Goal: Transaction & Acquisition: Stake to service/newsletter

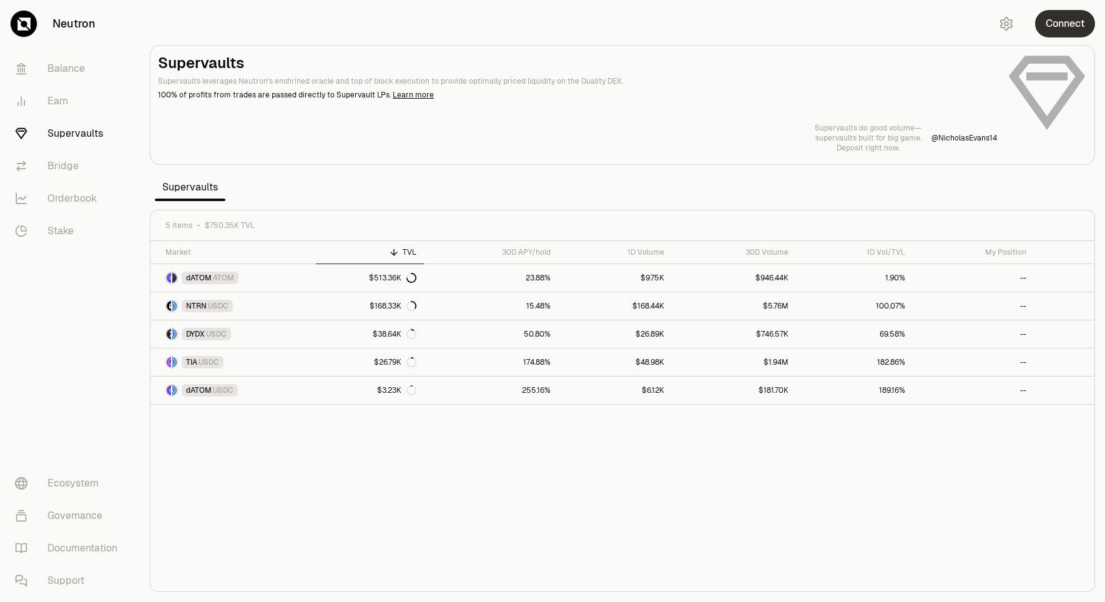
click at [1066, 23] on button "Connect" at bounding box center [1065, 23] width 60 height 27
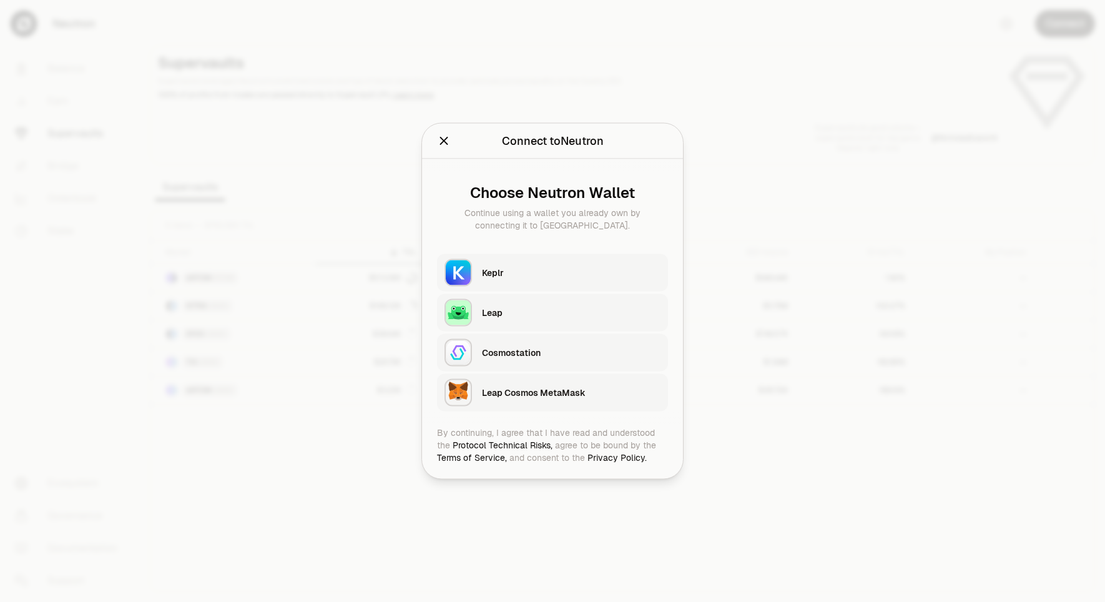
click at [784, 92] on div at bounding box center [552, 301] width 1105 height 602
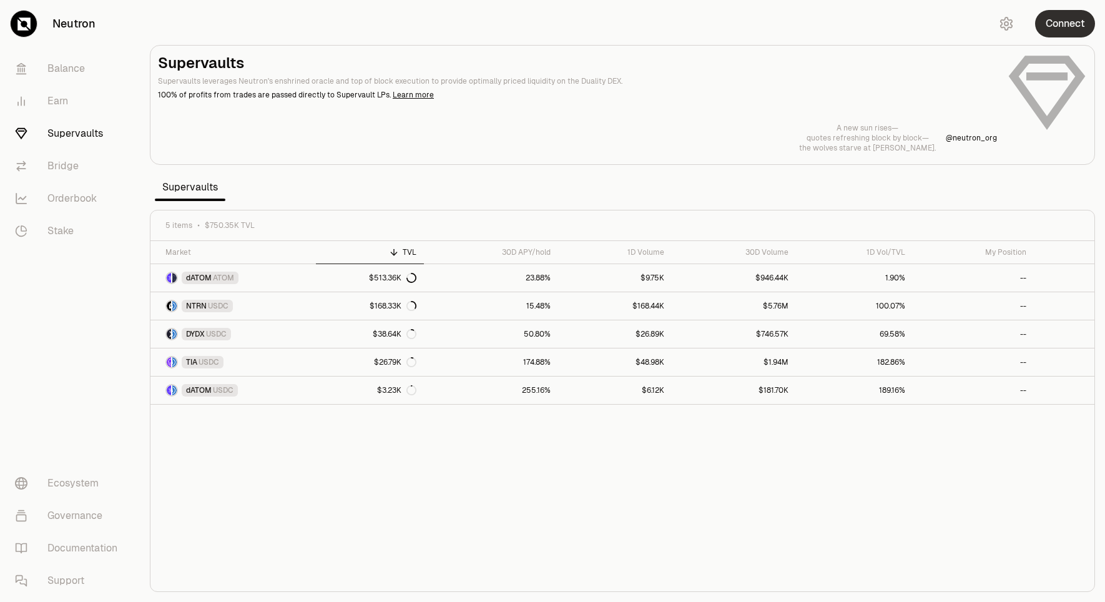
click at [1065, 29] on button "Connect" at bounding box center [1065, 23] width 60 height 27
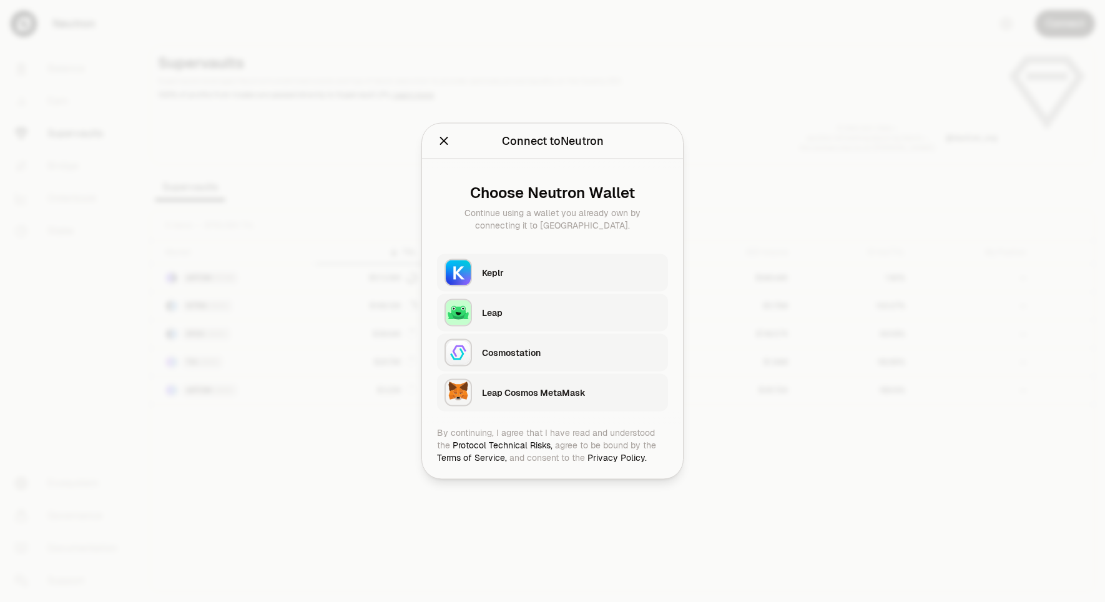
click at [497, 272] on div "Keplr" at bounding box center [571, 273] width 179 height 12
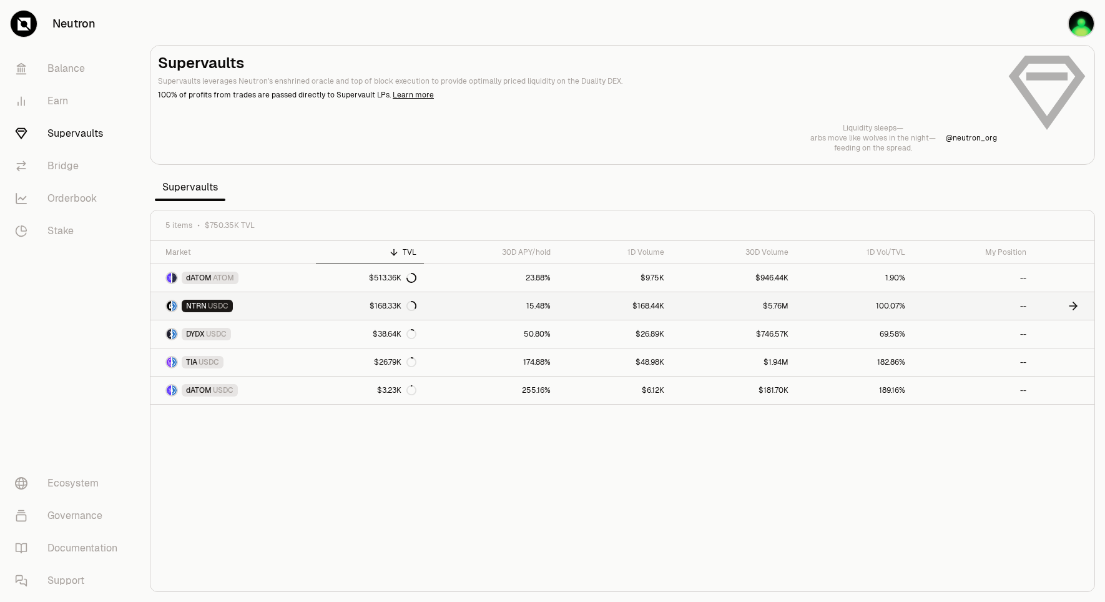
click at [1016, 309] on link "--" at bounding box center [973, 305] width 121 height 27
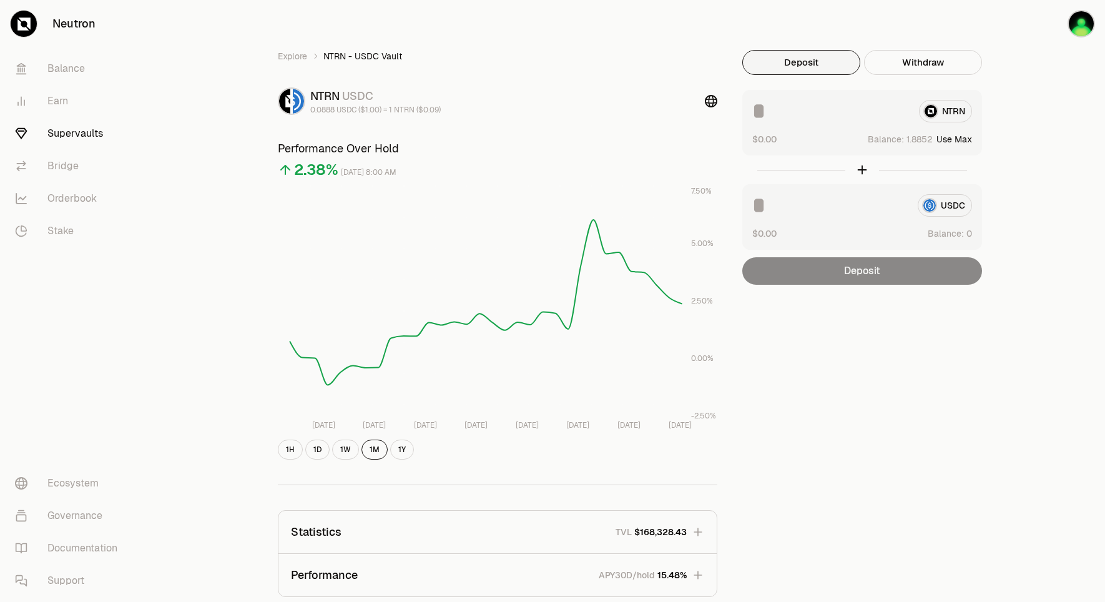
click at [1016, 309] on div "Explore NTRN - USDC Vault NTRN USDC 0.0888 USDC ($1.00) = 1 NTRN ($0.09) Perfor…" at bounding box center [622, 408] width 965 height 816
click at [42, 109] on link "Earn" at bounding box center [70, 101] width 130 height 32
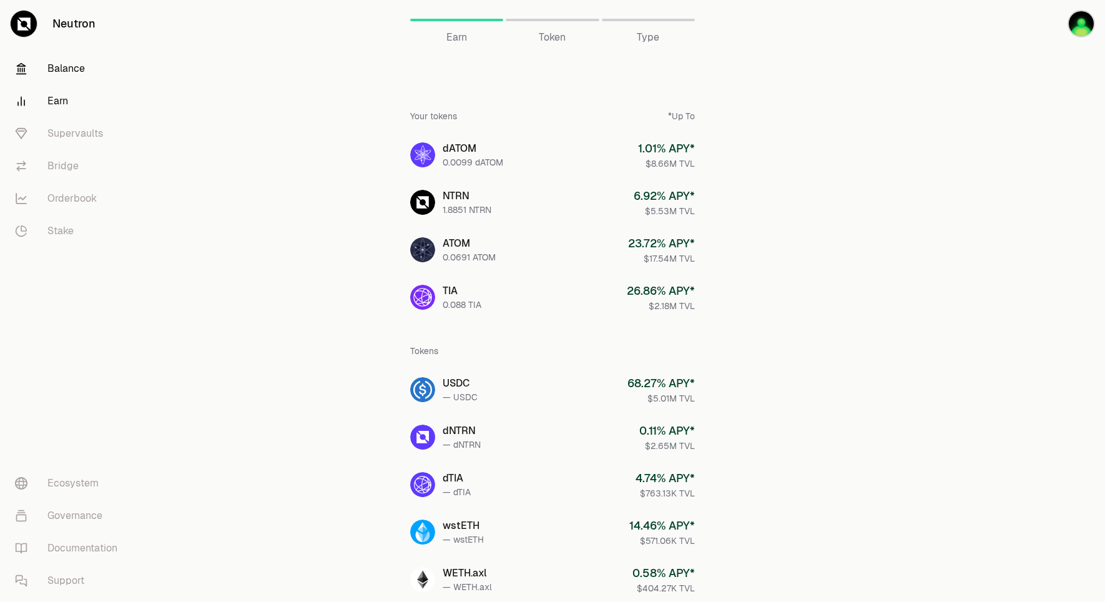
click at [72, 74] on link "Balance" at bounding box center [70, 68] width 130 height 32
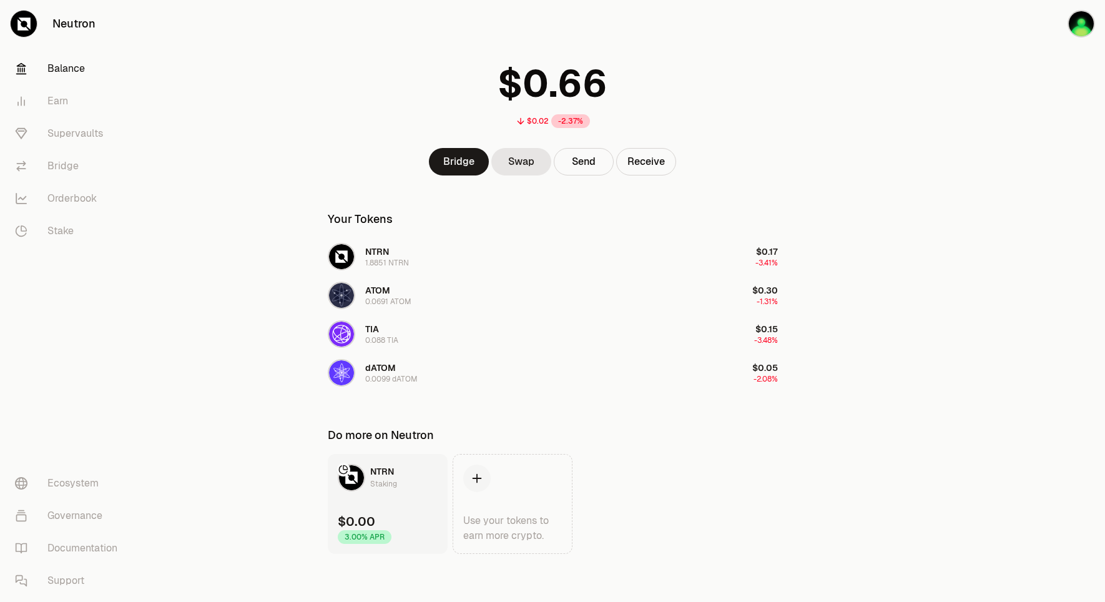
scroll to position [39, 0]
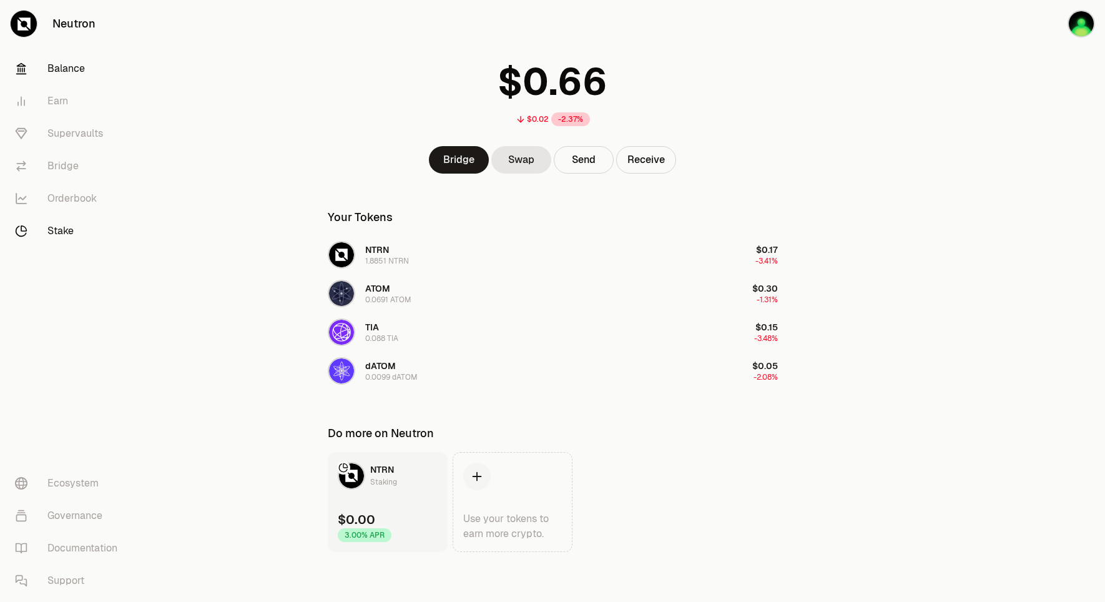
click at [54, 235] on link "Stake" at bounding box center [70, 231] width 130 height 32
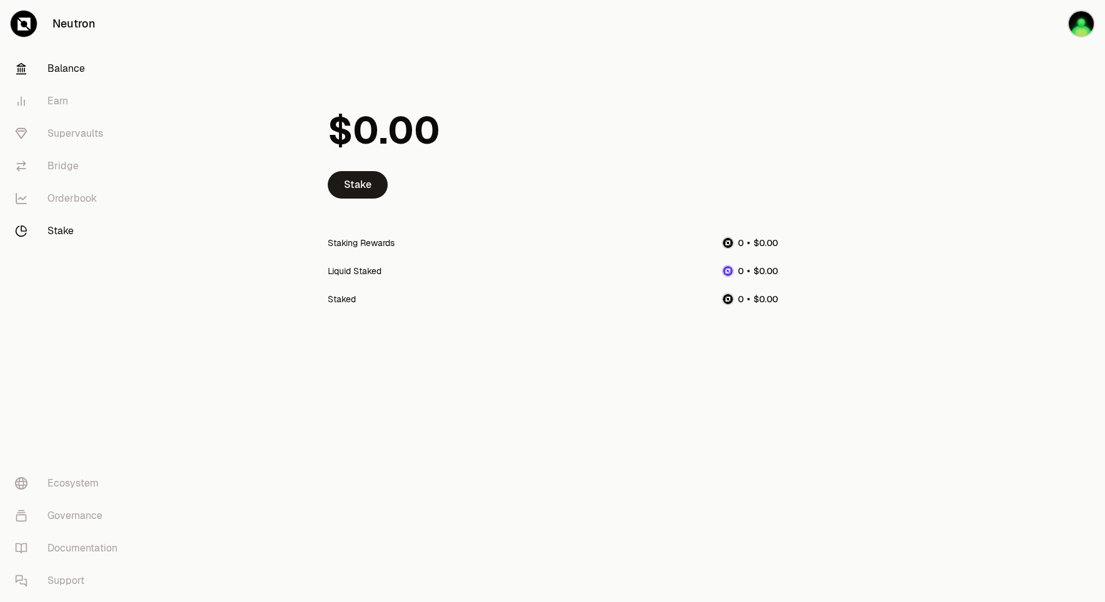
click at [85, 68] on link "Balance" at bounding box center [70, 68] width 130 height 32
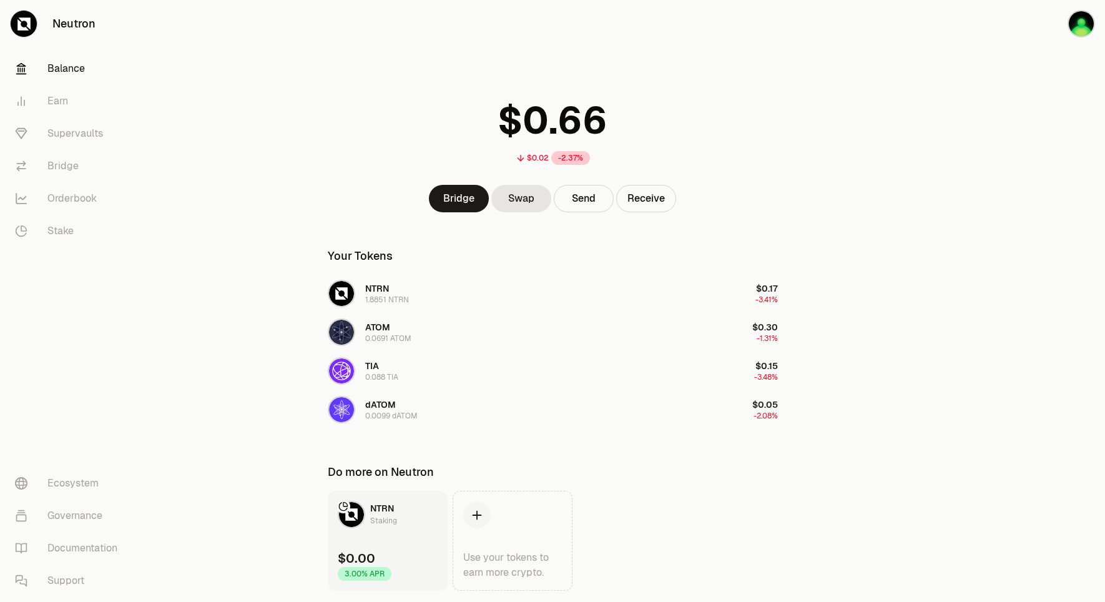
click at [401, 140] on div "$0.02 -2.37%" at bounding box center [553, 128] width 480 height 97
click at [1087, 24] on img "button" at bounding box center [1081, 23] width 27 height 27
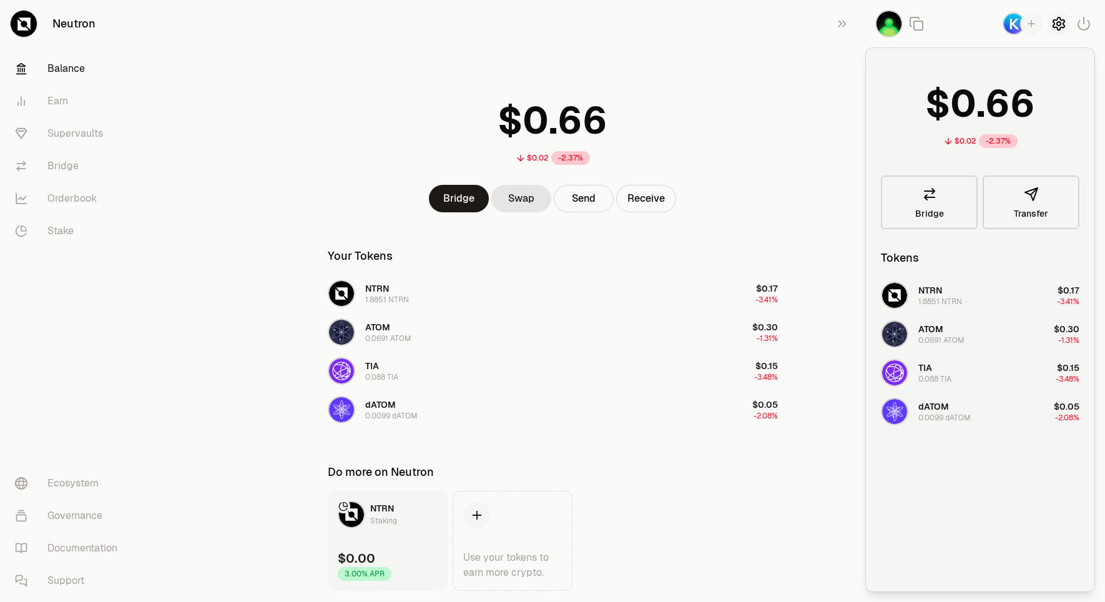
click at [1058, 26] on icon "button" at bounding box center [1058, 23] width 15 height 15
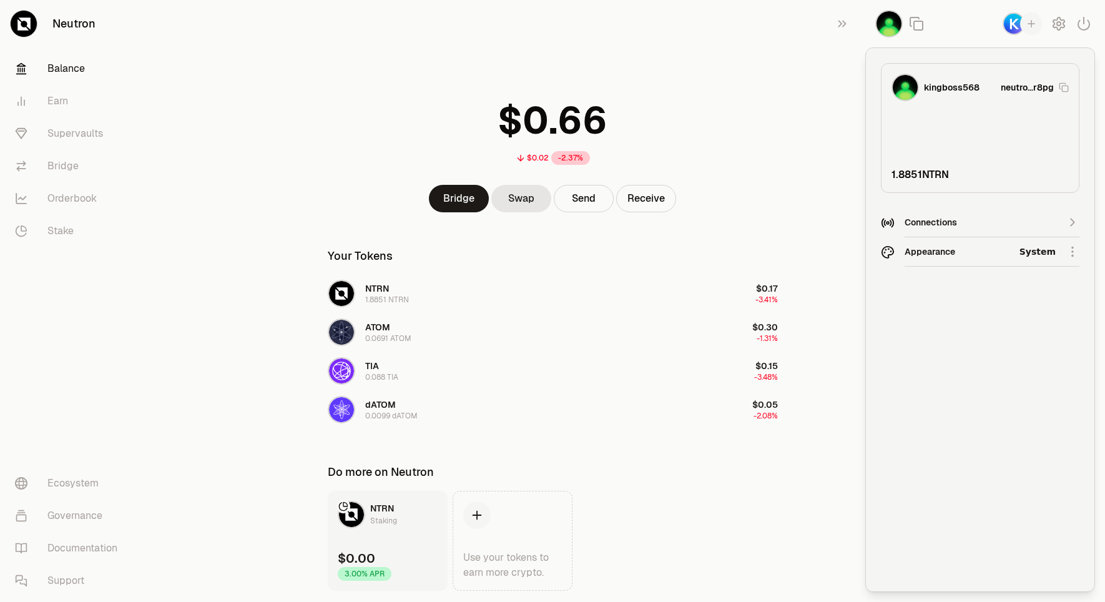
click at [841, 88] on main "$0.02 -2.37% Bridge Swap Send Receive Your Tokens NTRN 1.8851 NTRN $0.17 -3.41%…" at bounding box center [622, 320] width 965 height 641
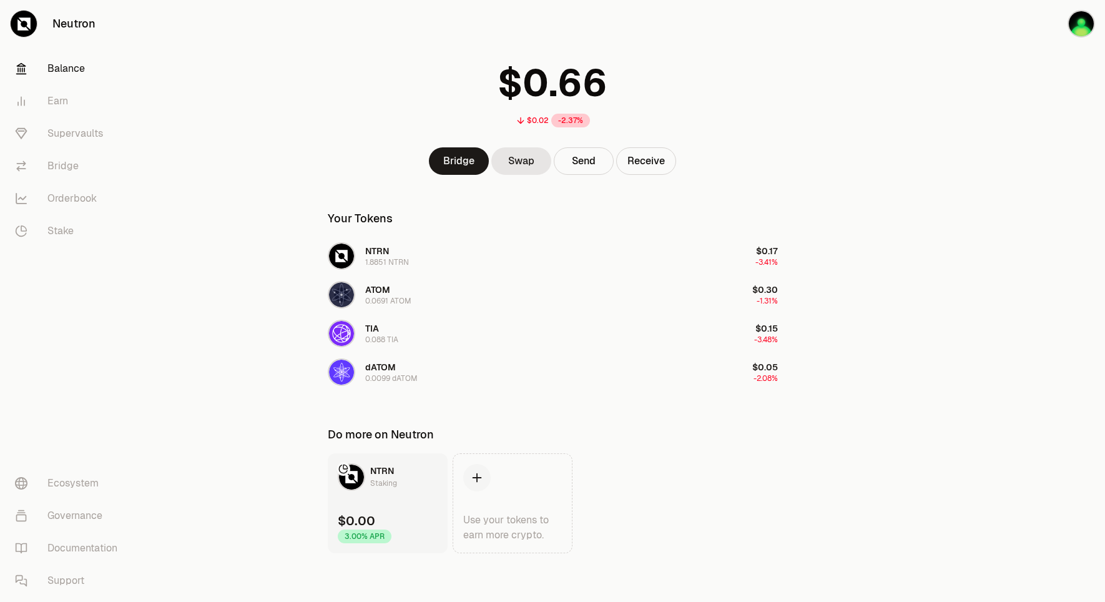
scroll to position [39, 0]
click at [418, 496] on link "NTRN Staking $0.00 3.00% APR" at bounding box center [388, 502] width 120 height 100
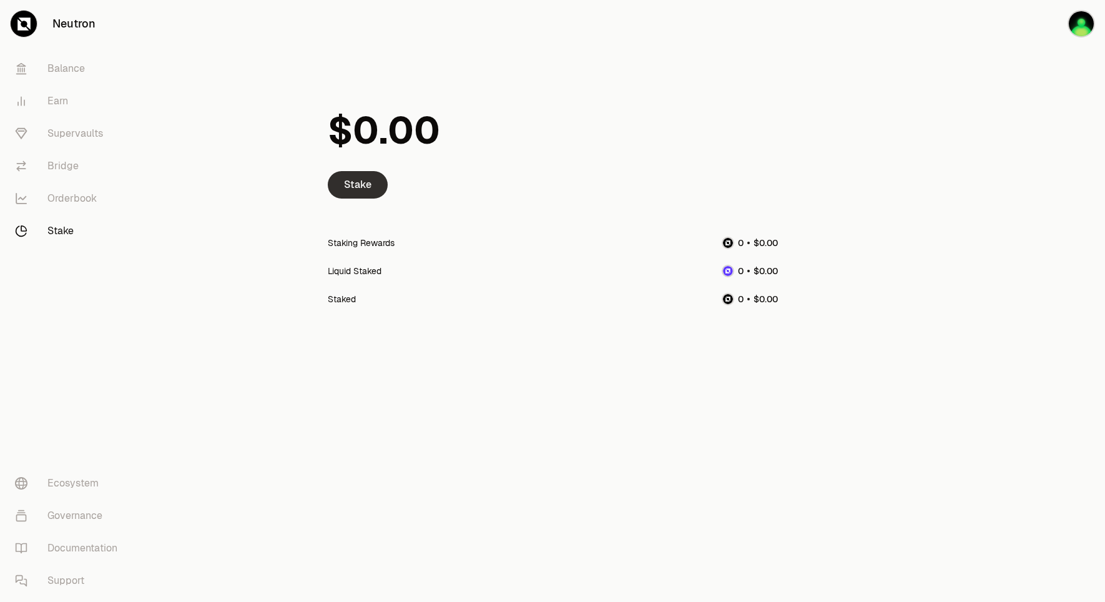
click at [363, 182] on link "Stake" at bounding box center [358, 184] width 60 height 27
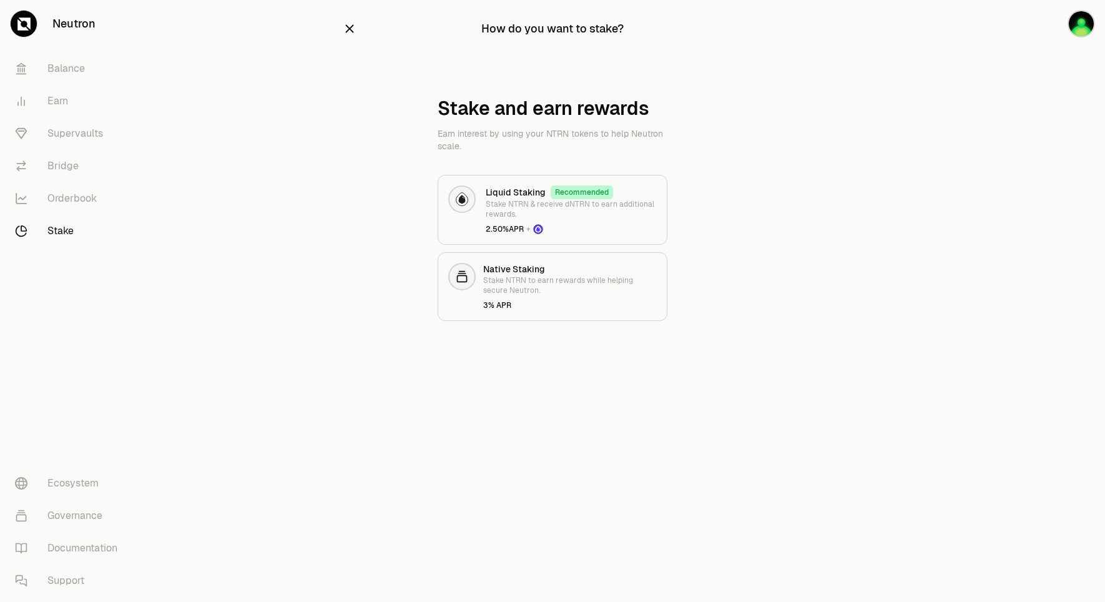
click at [790, 132] on section "How do you want to stake? Stake and earn rewards Earn interest by using your NT…" at bounding box center [553, 185] width 480 height 371
